Goal: Task Accomplishment & Management: Manage account settings

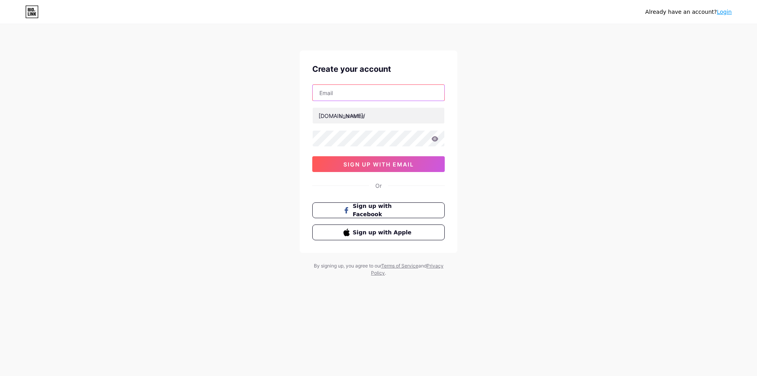
click at [344, 88] on input "text" at bounding box center [379, 93] width 132 height 16
type input "[EMAIL_ADDRESS][DOMAIN_NAME]"
click at [358, 118] on input "text" at bounding box center [379, 116] width 132 height 16
type input "localtrekkersperu"
click at [369, 130] on div at bounding box center [378, 138] width 133 height 17
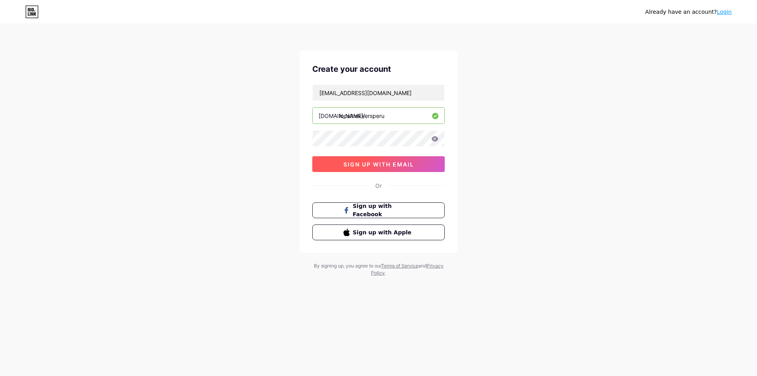
click at [378, 163] on span "sign up with email" at bounding box center [379, 164] width 71 height 7
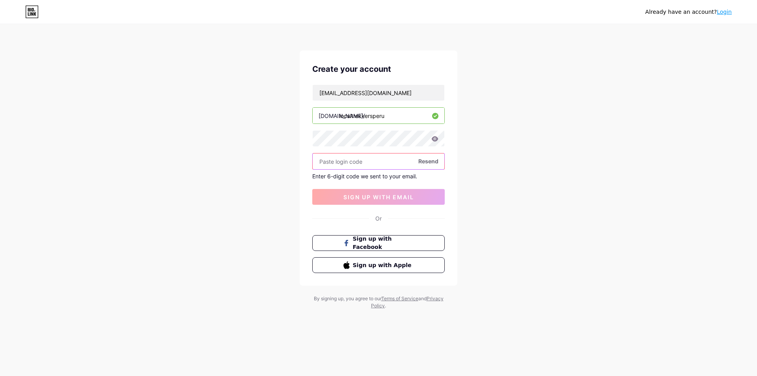
paste input "526212"
type input "526212"
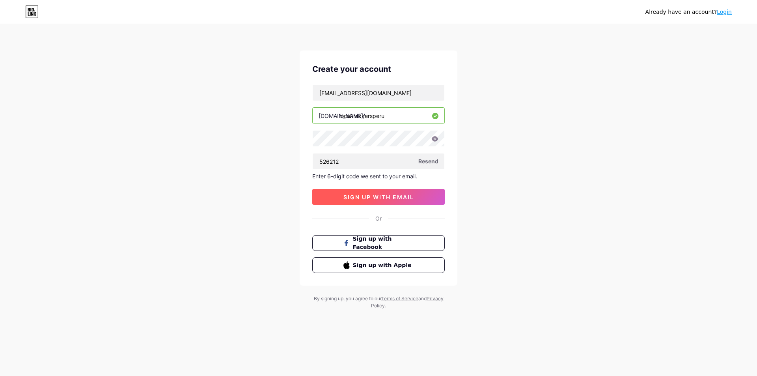
click at [407, 196] on span "sign up with email" at bounding box center [379, 197] width 71 height 7
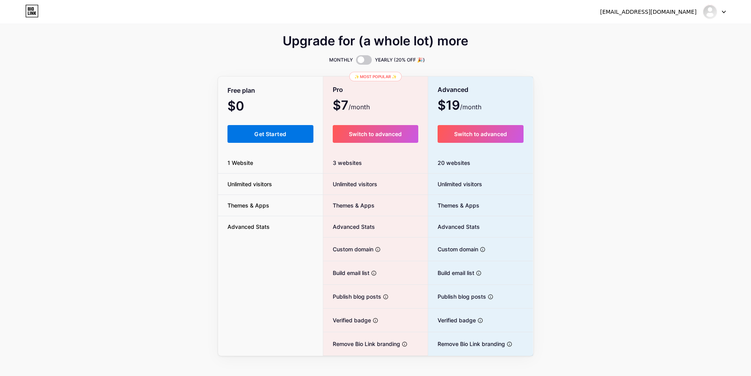
click at [291, 137] on button "Get Started" at bounding box center [271, 134] width 86 height 18
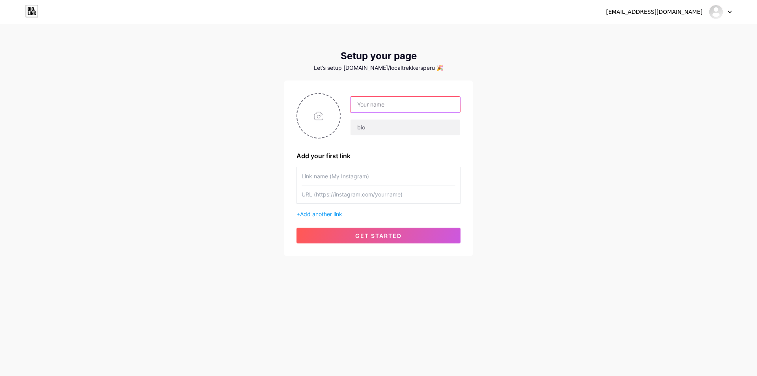
click at [365, 107] on input "text" at bounding box center [406, 105] width 110 height 16
paste input "LOCAL TREKKERS [GEOGRAPHIC_DATA]"
type input "LOCAL TREKKERS [GEOGRAPHIC_DATA]"
click at [382, 124] on input "text" at bounding box center [406, 128] width 110 height 16
click at [408, 129] on input "text" at bounding box center [406, 128] width 110 height 16
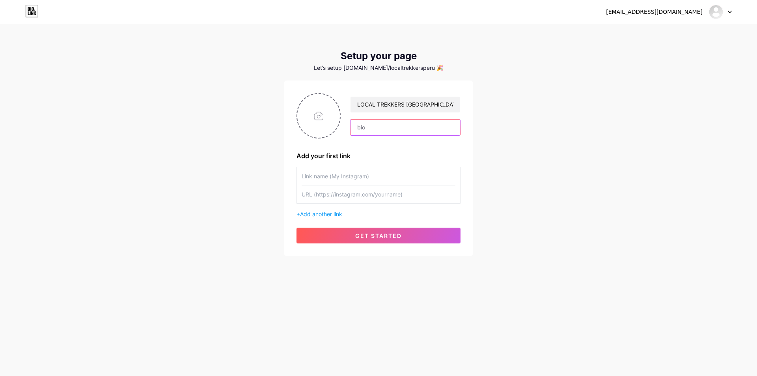
paste input "Local Trekkers [GEOGRAPHIC_DATA], is a leading company that operates tours in […"
drag, startPoint x: 430, startPoint y: 127, endPoint x: 464, endPoint y: 127, distance: 33.9
click at [464, 127] on div "LOCAL TREKKERS PERU Local Trekkers [GEOGRAPHIC_DATA], is a leading company that…" at bounding box center [378, 168] width 189 height 176
click at [424, 128] on input "Local Trekkers [GEOGRAPHIC_DATA], is a leading company that operates tours in […" at bounding box center [406, 128] width 110 height 16
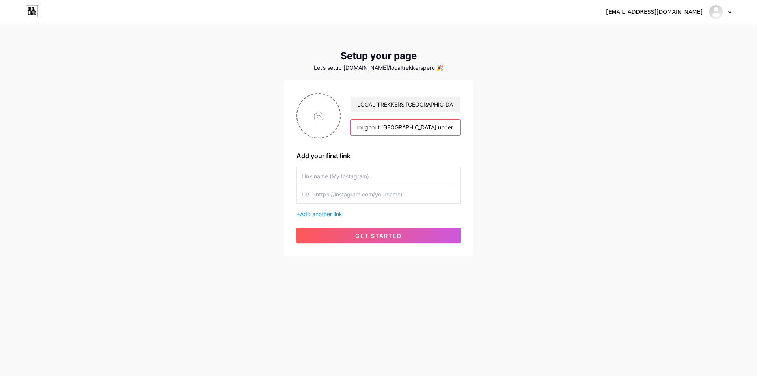
scroll to position [0, 1139]
click at [382, 128] on input "Local Trekkers [GEOGRAPHIC_DATA], is a leading company that operates tours in […" at bounding box center [406, 128] width 110 height 16
click at [408, 128] on input "Local Trekkers [GEOGRAPHIC_DATA], is a leading company that operates tours in […" at bounding box center [406, 128] width 110 height 16
click at [374, 129] on input "Local Trekkers [GEOGRAPHIC_DATA], is a leading company that operates tours in […" at bounding box center [406, 128] width 110 height 16
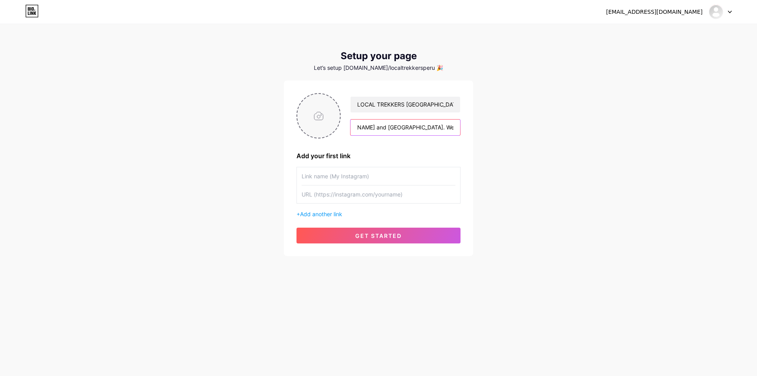
type input "Local Trekkers [GEOGRAPHIC_DATA], is a leading company that operates tours in […"
click at [331, 108] on input "file" at bounding box center [318, 116] width 43 height 44
type input "C:\fakepath\avatar-200.png"
click at [373, 181] on input "text" at bounding box center [379, 176] width 154 height 18
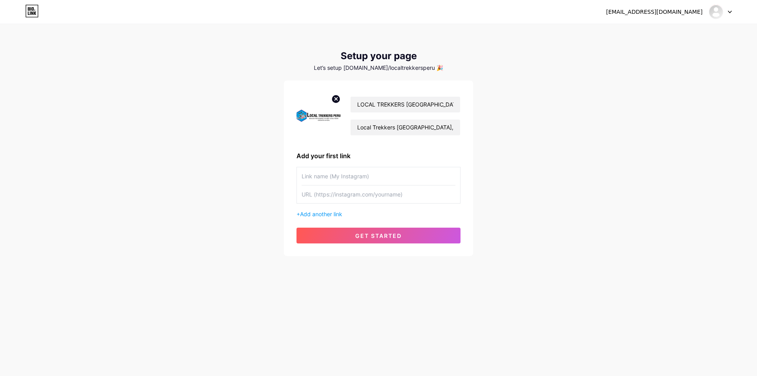
click at [376, 179] on input "text" at bounding box center [379, 176] width 154 height 18
click at [327, 217] on span "Add another link" at bounding box center [321, 214] width 42 height 7
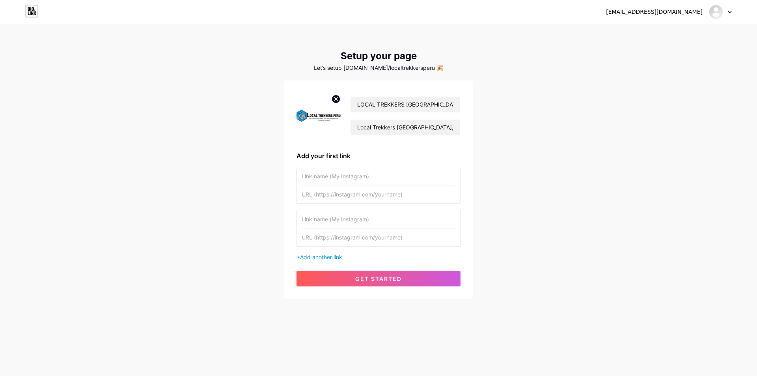
click at [332, 177] on input "text" at bounding box center [379, 176] width 154 height 18
click at [323, 175] on input "text" at bounding box center [379, 176] width 154 height 18
click at [377, 176] on input "text" at bounding box center [379, 176] width 154 height 18
paste input "LOCAL TREKKERS [GEOGRAPHIC_DATA]"
type input "LOCAL TREKKERS [GEOGRAPHIC_DATA]"
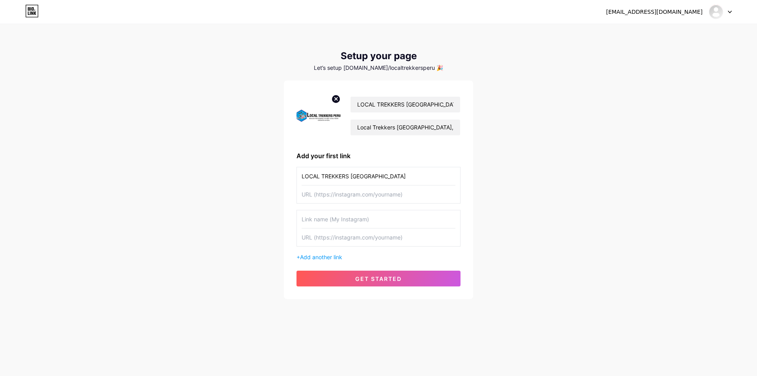
click at [371, 197] on input "text" at bounding box center [379, 194] width 154 height 18
paste input "[URL][DOMAIN_NAME]"
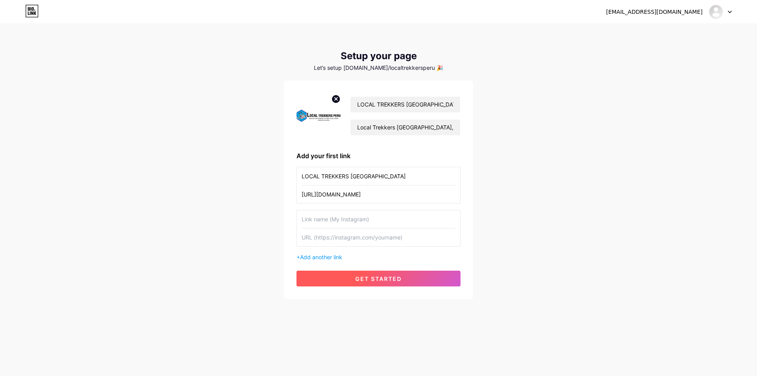
type input "[URL][DOMAIN_NAME]"
click at [358, 275] on span "get started" at bounding box center [378, 278] width 47 height 7
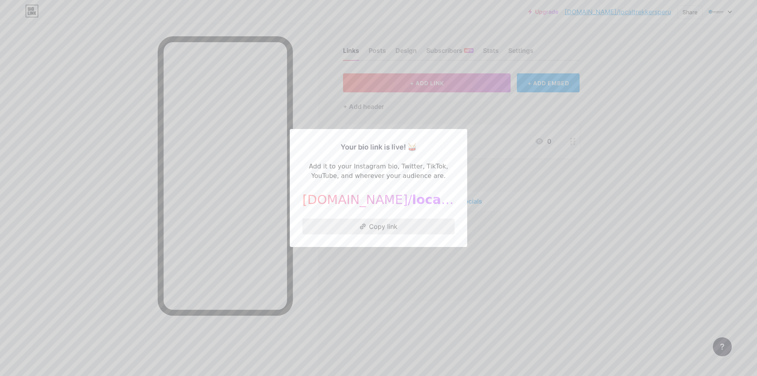
click at [404, 225] on button "Copy link" at bounding box center [379, 227] width 152 height 16
click at [438, 107] on div at bounding box center [378, 188] width 757 height 376
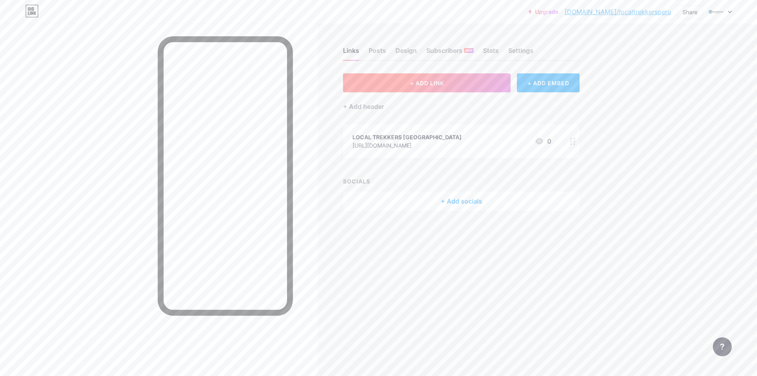
click at [437, 78] on button "+ ADD LINK" at bounding box center [427, 82] width 168 height 19
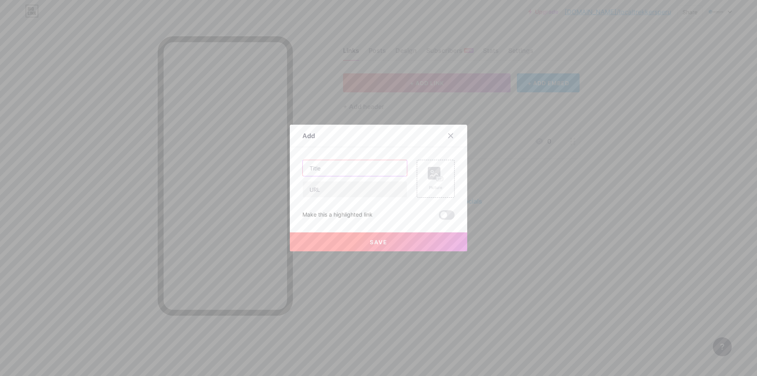
click at [323, 169] on input "text" at bounding box center [355, 168] width 104 height 16
click at [331, 175] on input "text" at bounding box center [355, 168] width 104 height 16
paste input "LOCAL TREKKERS [GEOGRAPHIC_DATA]"
type input "LOCAL TREKKERS [GEOGRAPHIC_DATA]"
click at [325, 185] on input "text" at bounding box center [355, 189] width 104 height 16
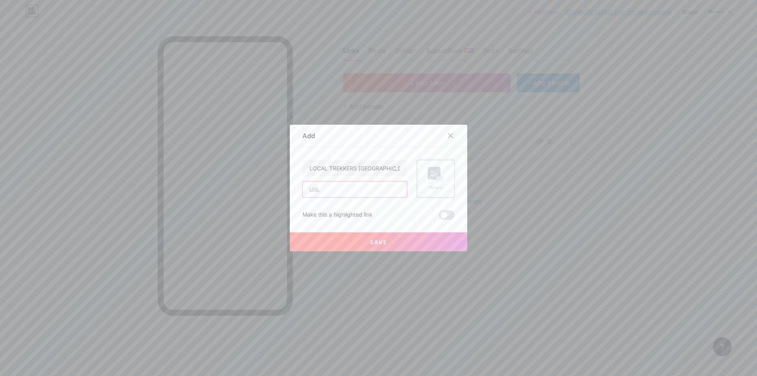
paste input "LOCAL TREKKERS [GEOGRAPHIC_DATA]"
paste input "[URL][DOMAIN_NAME]"
type input "[URL][DOMAIN_NAME]"
click at [396, 202] on div "LOCAL TREKKERS [GEOGRAPHIC_DATA] [URL][DOMAIN_NAME] Picture Make this a highlig…" at bounding box center [379, 190] width 152 height 60
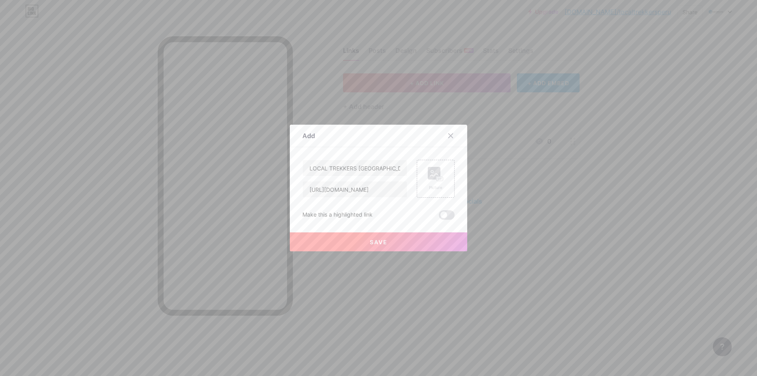
scroll to position [0, 0]
click at [350, 212] on div "Make this a highlighted link" at bounding box center [338, 214] width 70 height 9
click at [345, 200] on div at bounding box center [345, 200] width 0 height 0
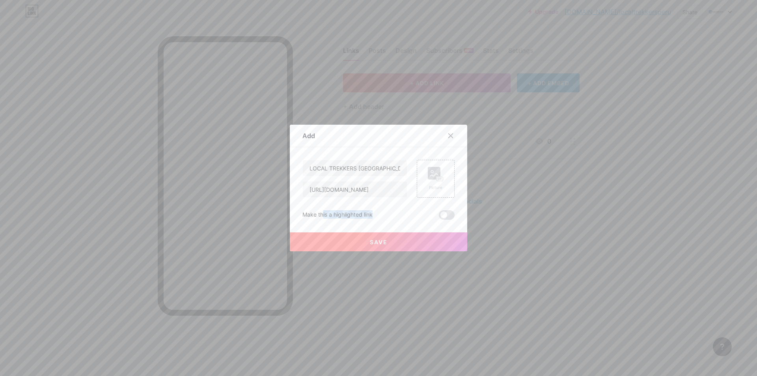
click at [363, 238] on button "Save" at bounding box center [378, 241] width 177 height 19
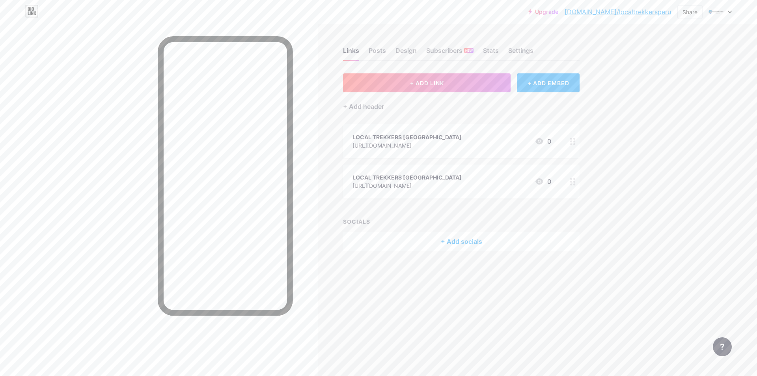
click at [439, 241] on div "+ Add socials" at bounding box center [461, 241] width 237 height 19
click at [342, 136] on div "Facebook" at bounding box center [329, 135] width 40 height 8
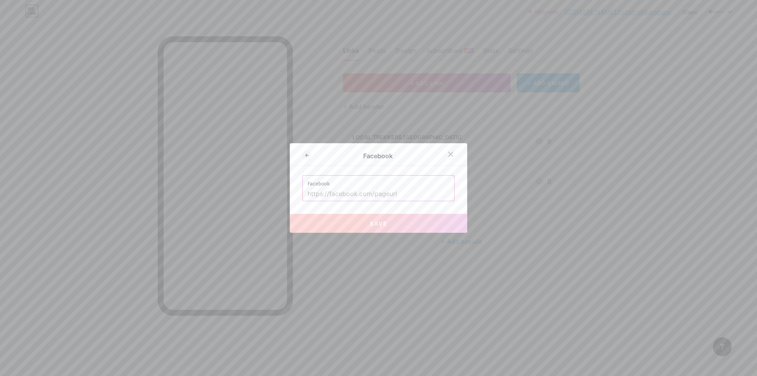
click at [344, 196] on input "text" at bounding box center [379, 193] width 142 height 13
paste input "[URL][DOMAIN_NAME]"
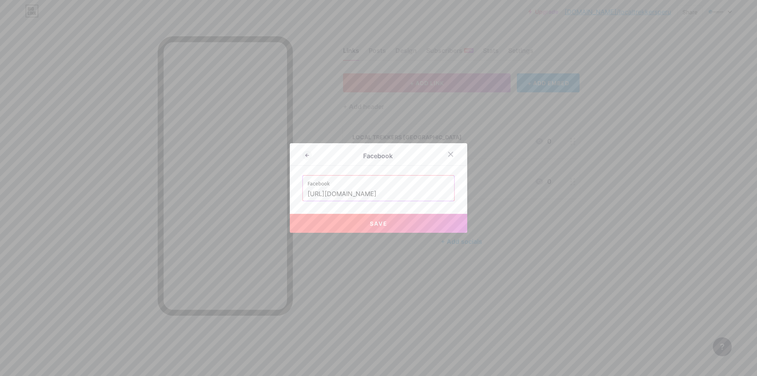
type input "[URL][DOMAIN_NAME]"
click at [369, 218] on button "Save" at bounding box center [378, 223] width 177 height 19
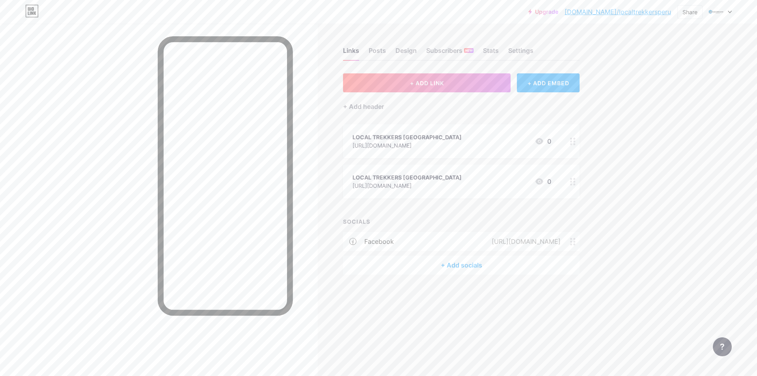
click at [446, 268] on div "+ Add socials" at bounding box center [461, 265] width 237 height 19
click at [342, 176] on div "Instagram" at bounding box center [329, 172] width 40 height 8
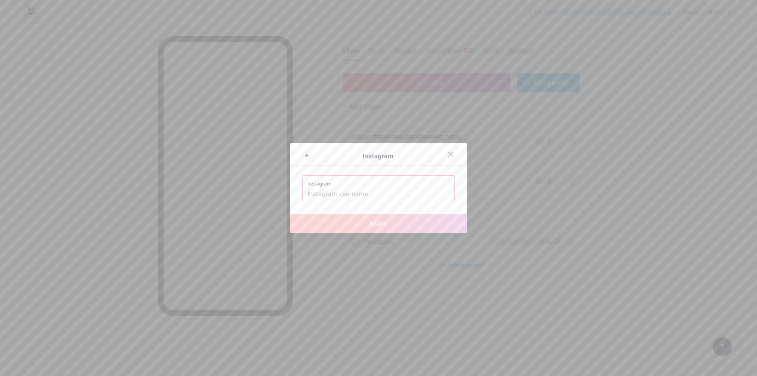
click at [349, 194] on input "text" at bounding box center [379, 193] width 142 height 13
paste input "[URL][DOMAIN_NAME]"
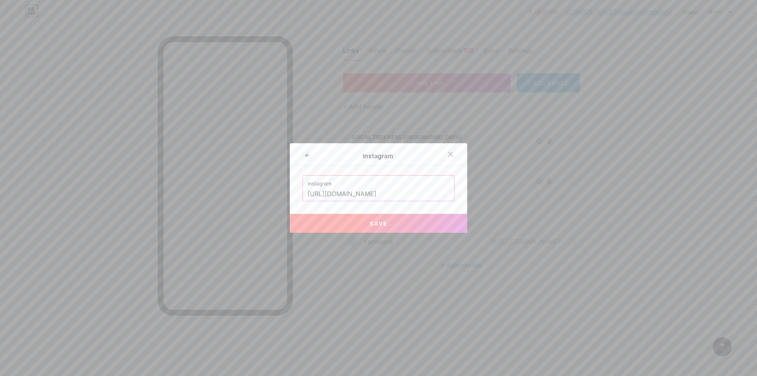
click at [374, 223] on span "Save" at bounding box center [379, 223] width 18 height 7
type input "[URL][DOMAIN_NAME][DOMAIN_NAME]"
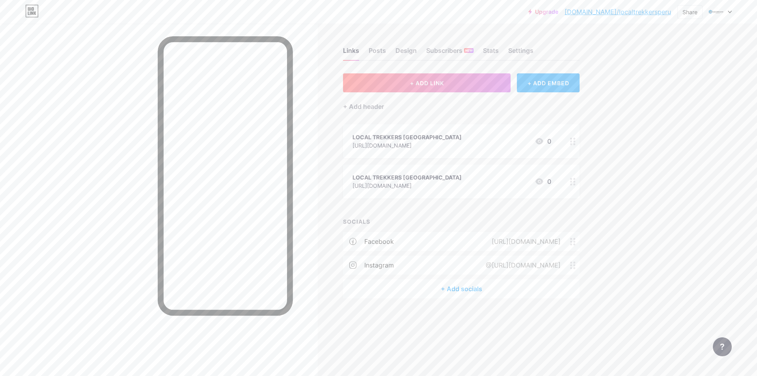
click at [467, 289] on div "+ Add socials" at bounding box center [461, 288] width 237 height 19
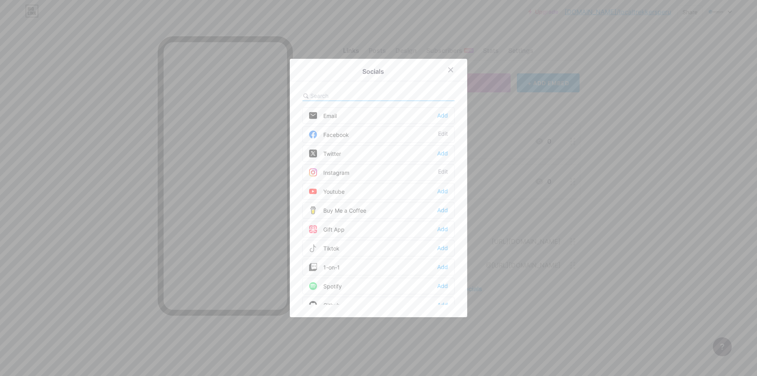
click at [339, 192] on div "Youtube" at bounding box center [326, 191] width 35 height 8
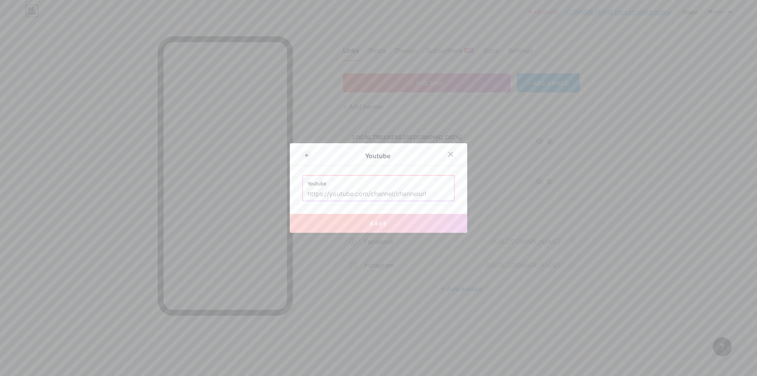
click at [390, 196] on input "text" at bounding box center [379, 193] width 142 height 13
paste input "[URL][DOMAIN_NAME]"
type input "[URL][DOMAIN_NAME]"
click at [376, 221] on span "Save" at bounding box center [379, 223] width 18 height 7
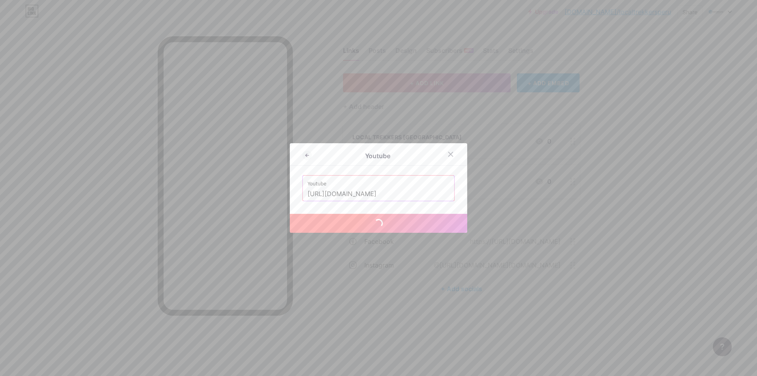
scroll to position [0, 0]
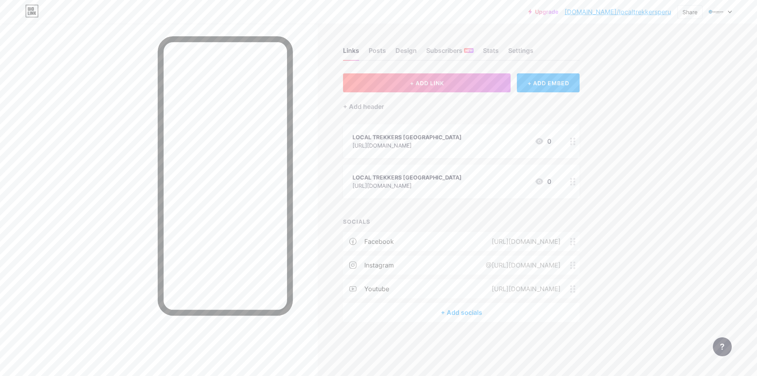
click at [465, 311] on div "+ Add socials" at bounding box center [461, 312] width 237 height 19
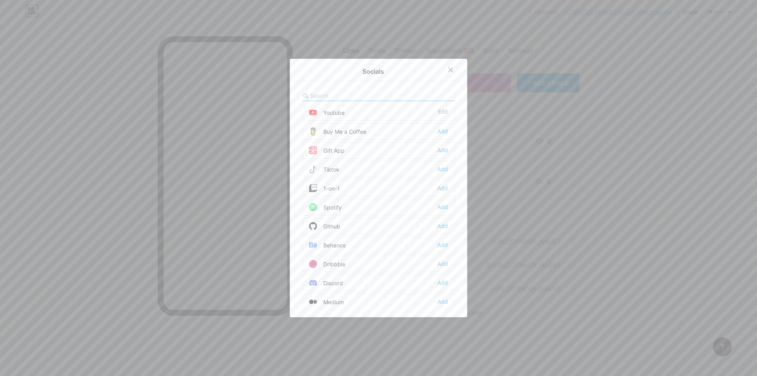
scroll to position [158, 0]
click at [350, 99] on input "text" at bounding box center [353, 96] width 87 height 8
click at [350, 95] on input "text" at bounding box center [353, 96] width 87 height 8
type input "tik"
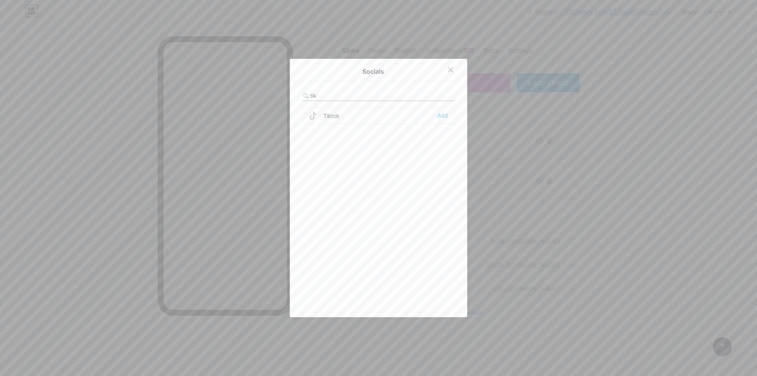
click at [346, 115] on div "Tiktok Add" at bounding box center [379, 115] width 152 height 17
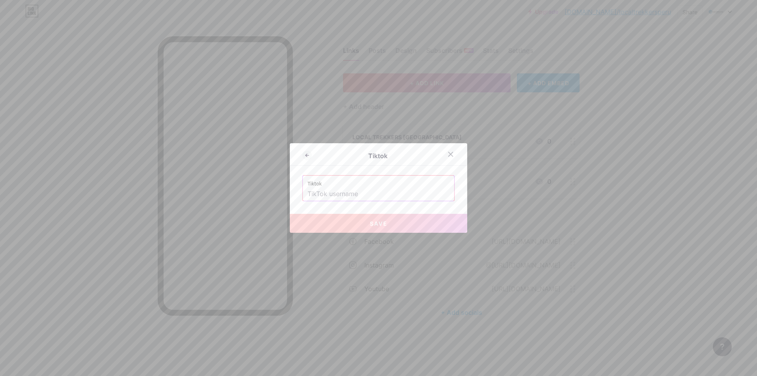
click at [357, 187] on label "Tiktok" at bounding box center [379, 182] width 142 height 12
click at [357, 194] on input "text" at bounding box center [379, 193] width 142 height 13
paste input "[URL][DOMAIN_NAME]"
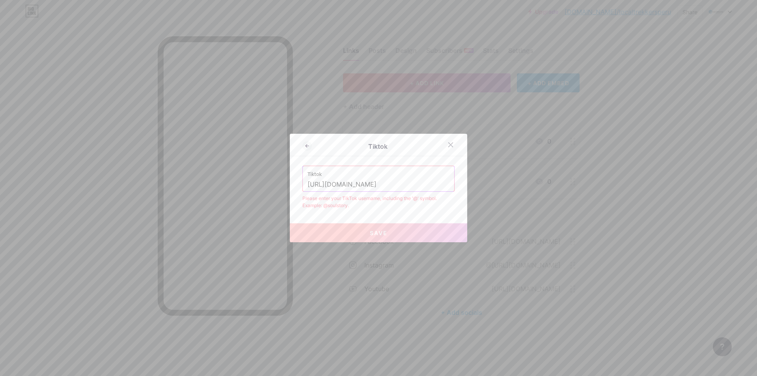
drag, startPoint x: 362, startPoint y: 185, endPoint x: 368, endPoint y: 185, distance: 6.3
click at [370, 185] on input "[URL][DOMAIN_NAME]" at bounding box center [379, 184] width 142 height 13
click at [364, 185] on input "[URL][DOMAIN_NAME]" at bounding box center [379, 184] width 142 height 13
drag, startPoint x: 361, startPoint y: 186, endPoint x: 294, endPoint y: 186, distance: 66.3
click at [296, 186] on div "Tiktok Tiktok [URL][DOMAIN_NAME] Please enter your TikTok username, including t…" at bounding box center [378, 188] width 177 height 108
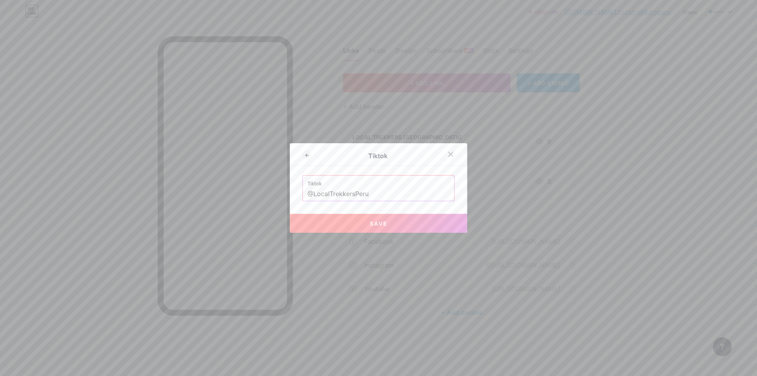
click at [385, 219] on button "Save" at bounding box center [378, 223] width 177 height 19
type input "[URL][DOMAIN_NAME]"
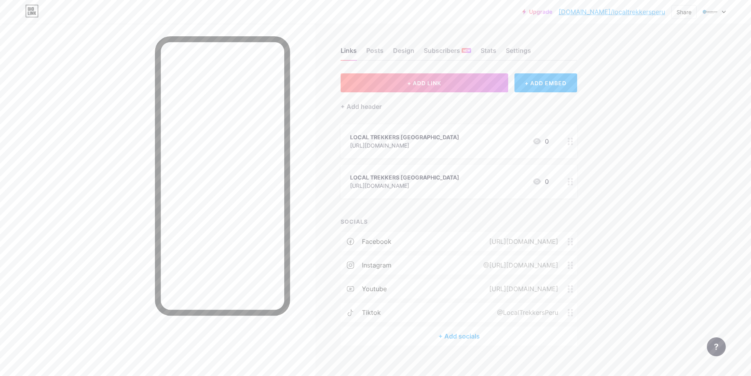
click at [494, 143] on div "LOCAL TREKKERS [GEOGRAPHIC_DATA] [URL][DOMAIN_NAME] 0" at bounding box center [449, 141] width 199 height 18
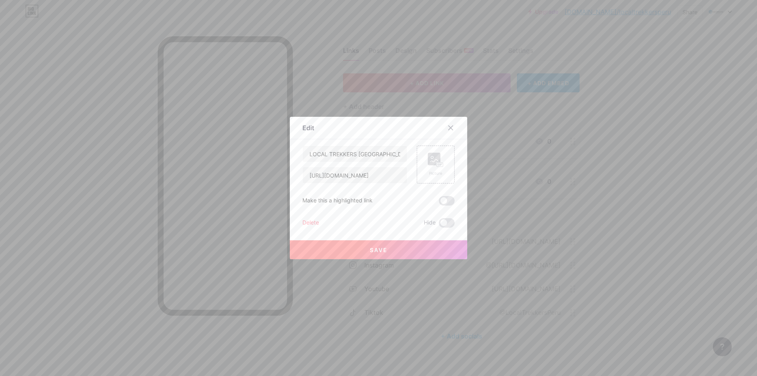
click at [309, 223] on div "Delete" at bounding box center [311, 222] width 17 height 9
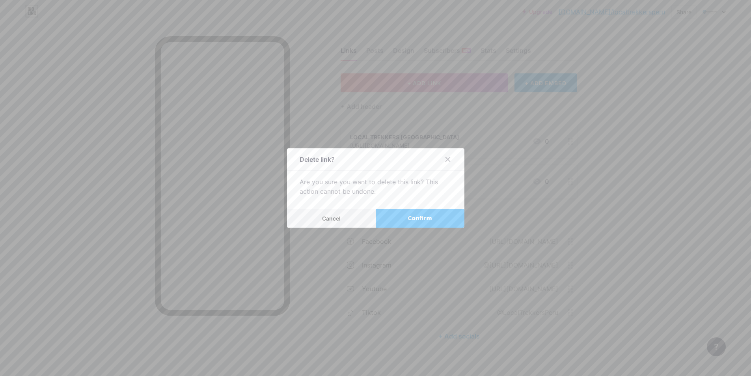
click at [416, 219] on span "Confirm" at bounding box center [420, 218] width 24 height 8
